Goal: Ask a question

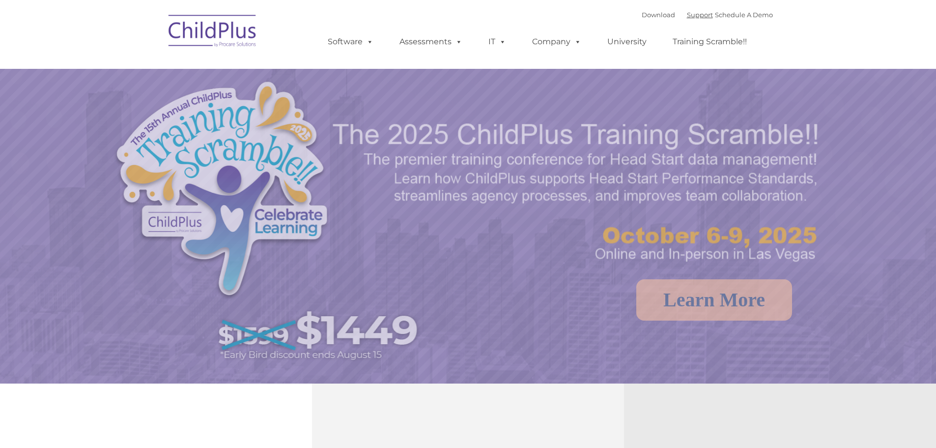
drag, startPoint x: 0, startPoint y: 0, endPoint x: 732, endPoint y: 23, distance: 731.9
click at [691, 15] on link "Support" at bounding box center [700, 15] width 26 height 8
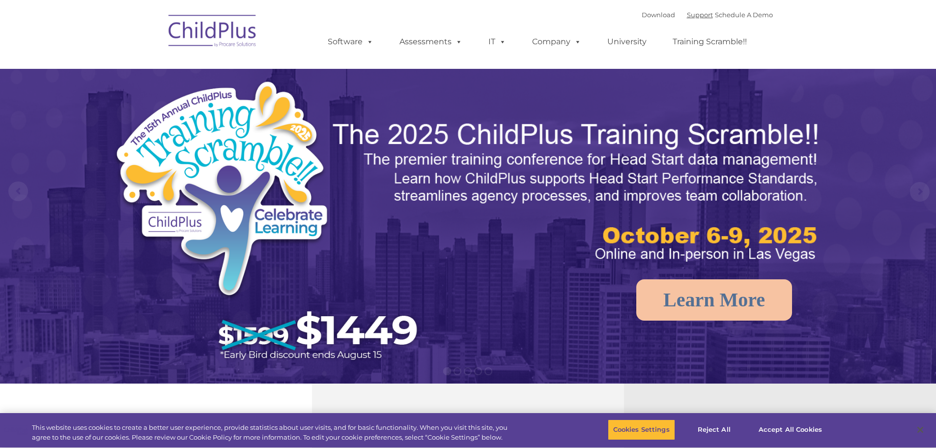
select select "MEDIUM"
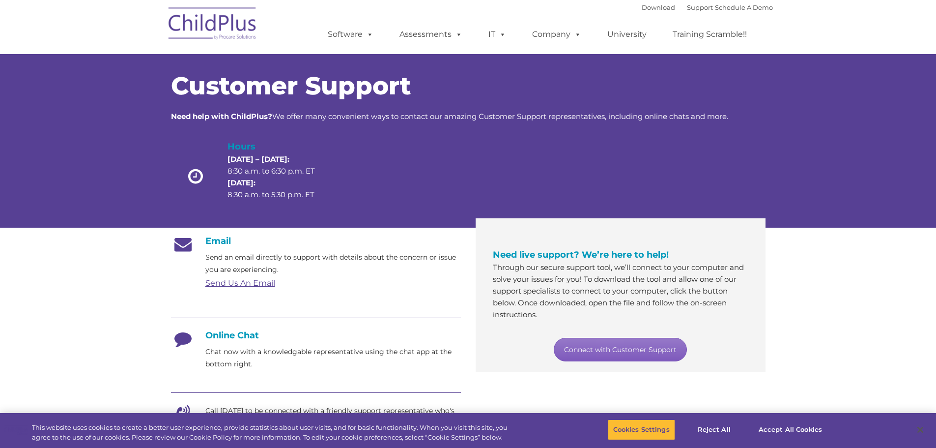
click at [590, 350] on link "Connect with Customer Support" at bounding box center [620, 350] width 133 height 24
